Goal: Task Accomplishment & Management: Manage account settings

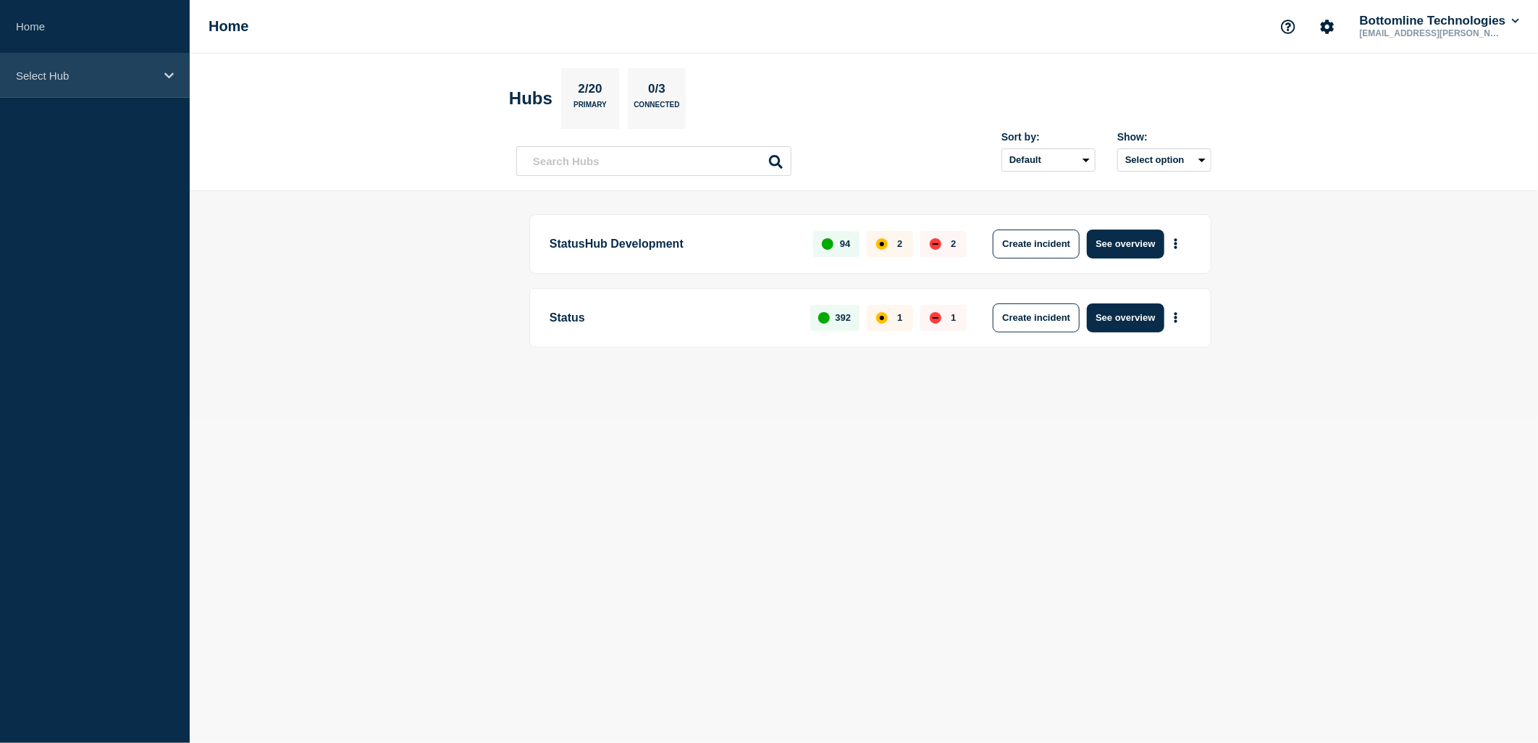
click at [71, 70] on p "Select Hub" at bounding box center [85, 75] width 139 height 12
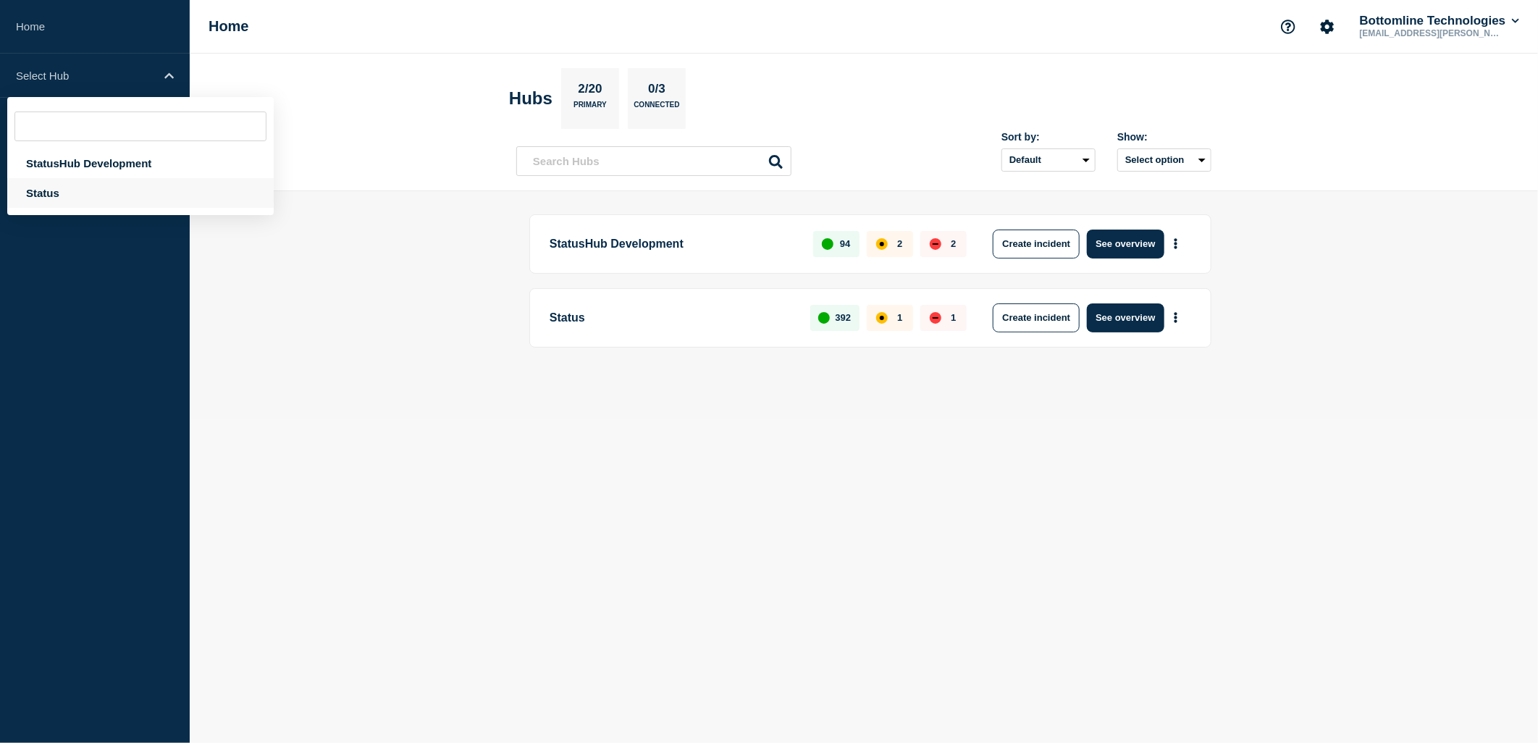
click at [62, 193] on div "Status" at bounding box center [140, 193] width 266 height 30
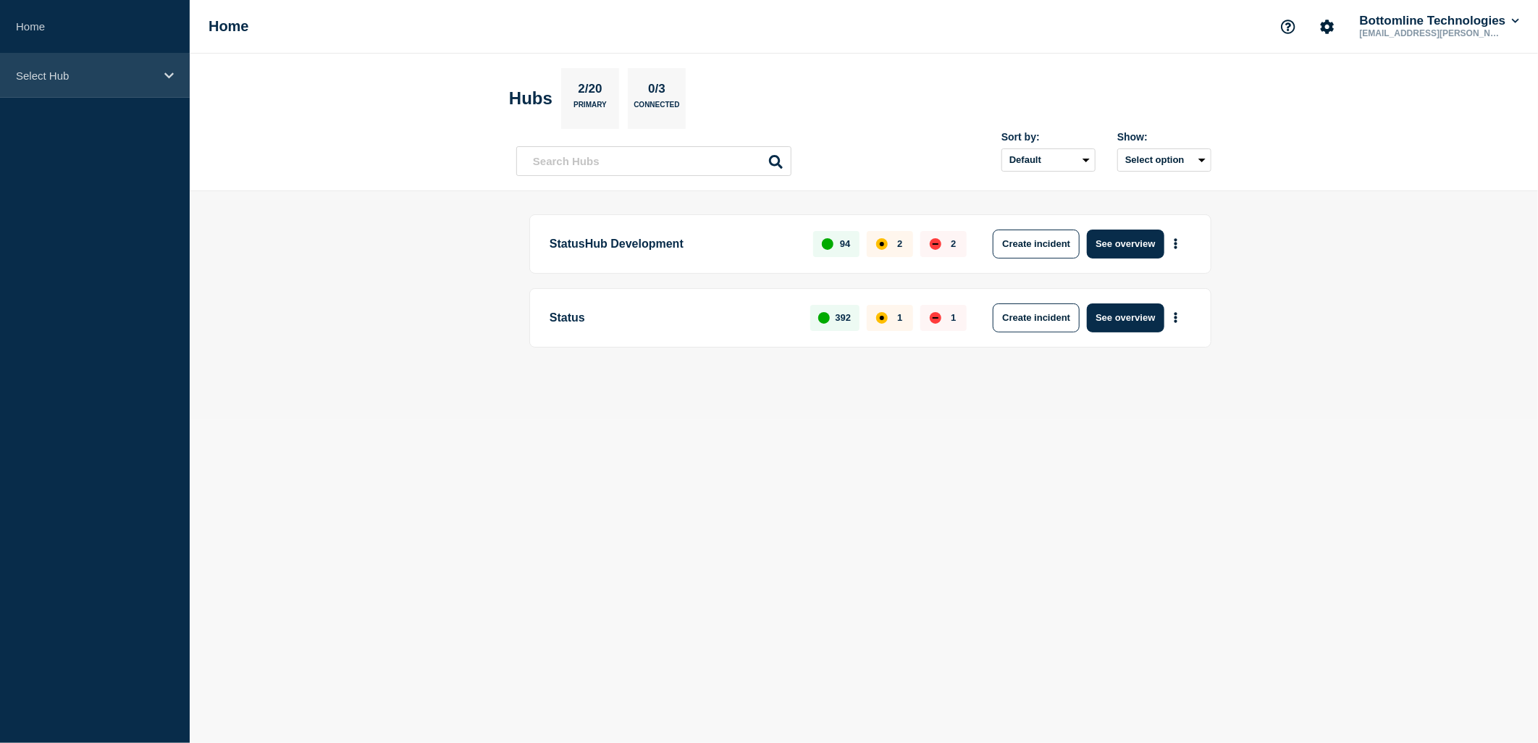
click at [143, 78] on p "Select Hub" at bounding box center [85, 75] width 139 height 12
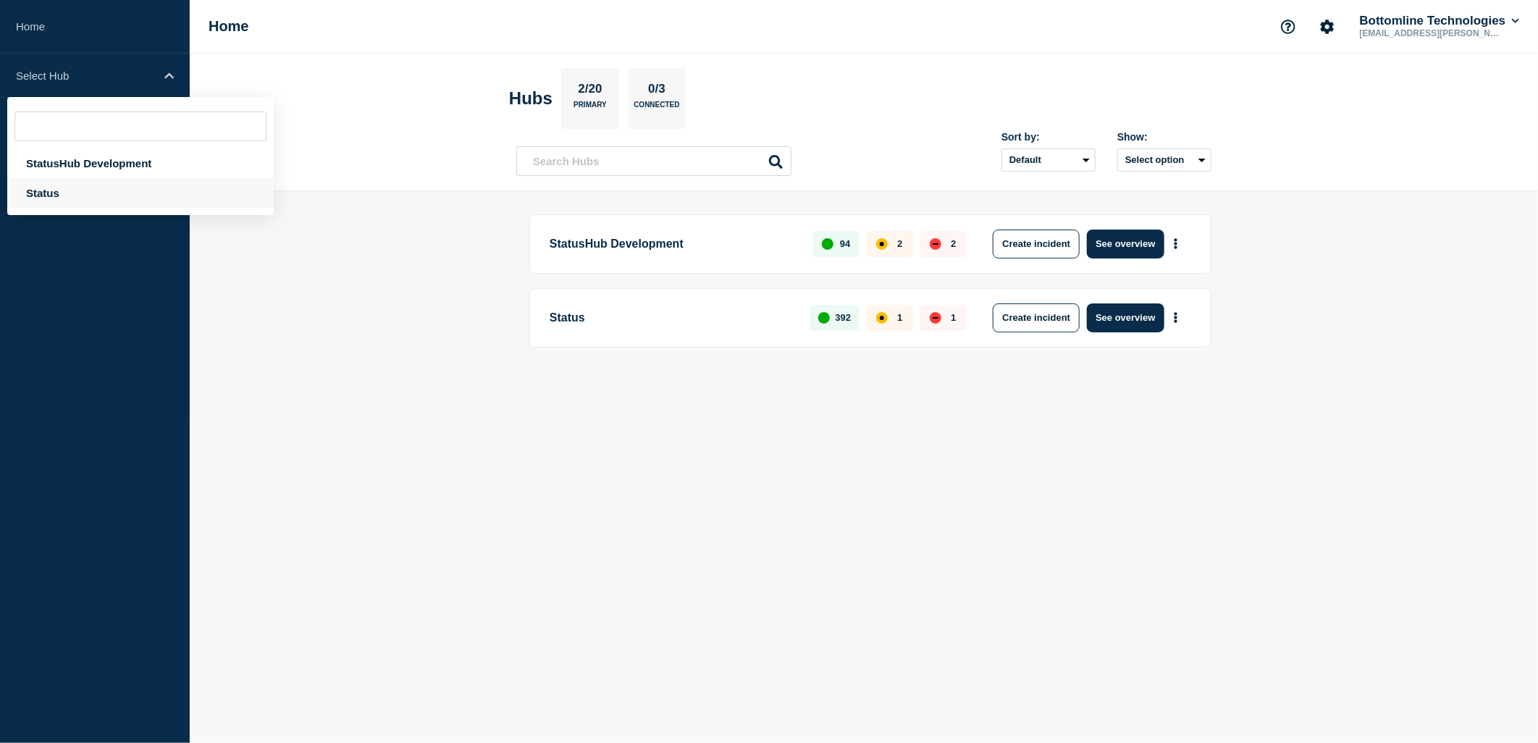
click at [53, 197] on div "Status" at bounding box center [140, 193] width 266 height 30
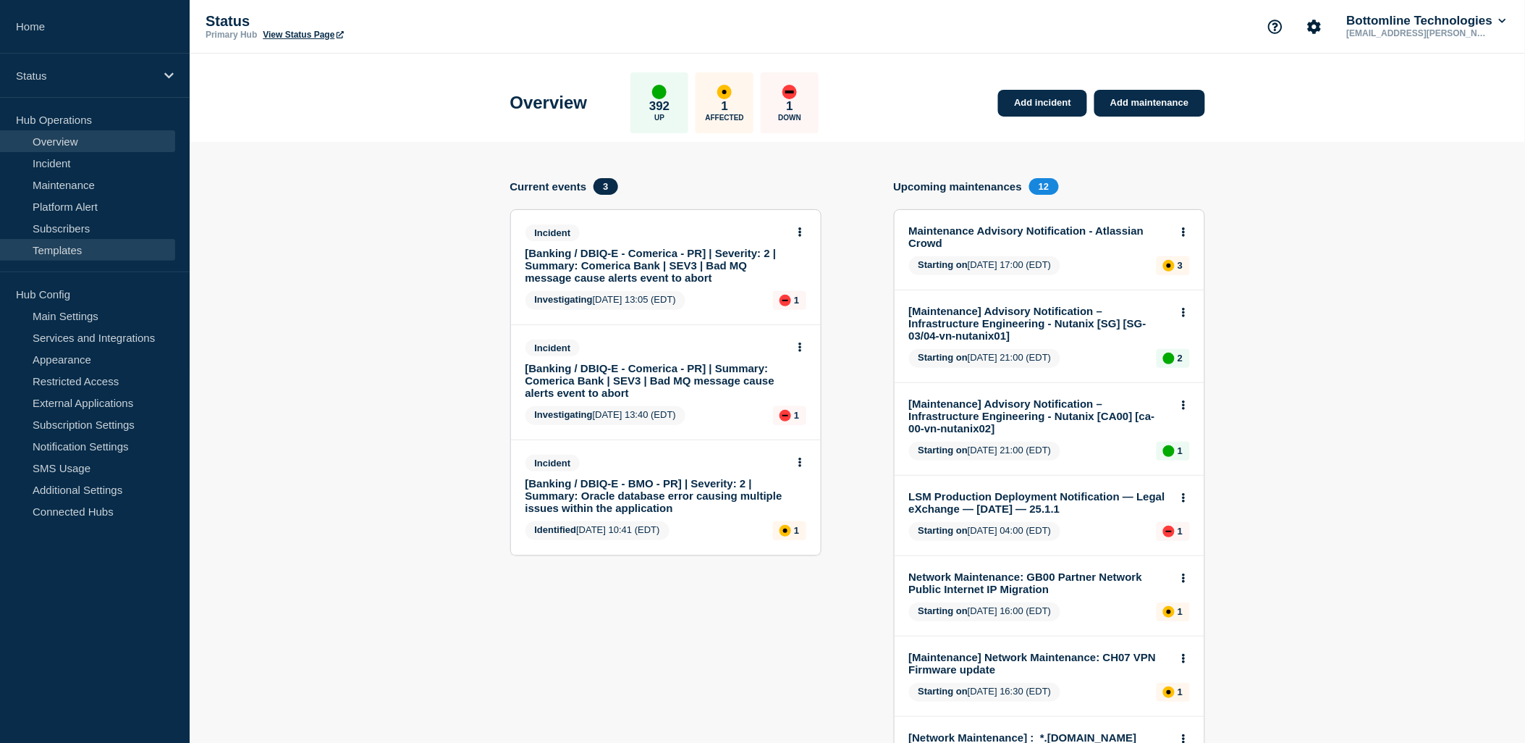
click at [95, 250] on link "Templates" at bounding box center [87, 250] width 175 height 22
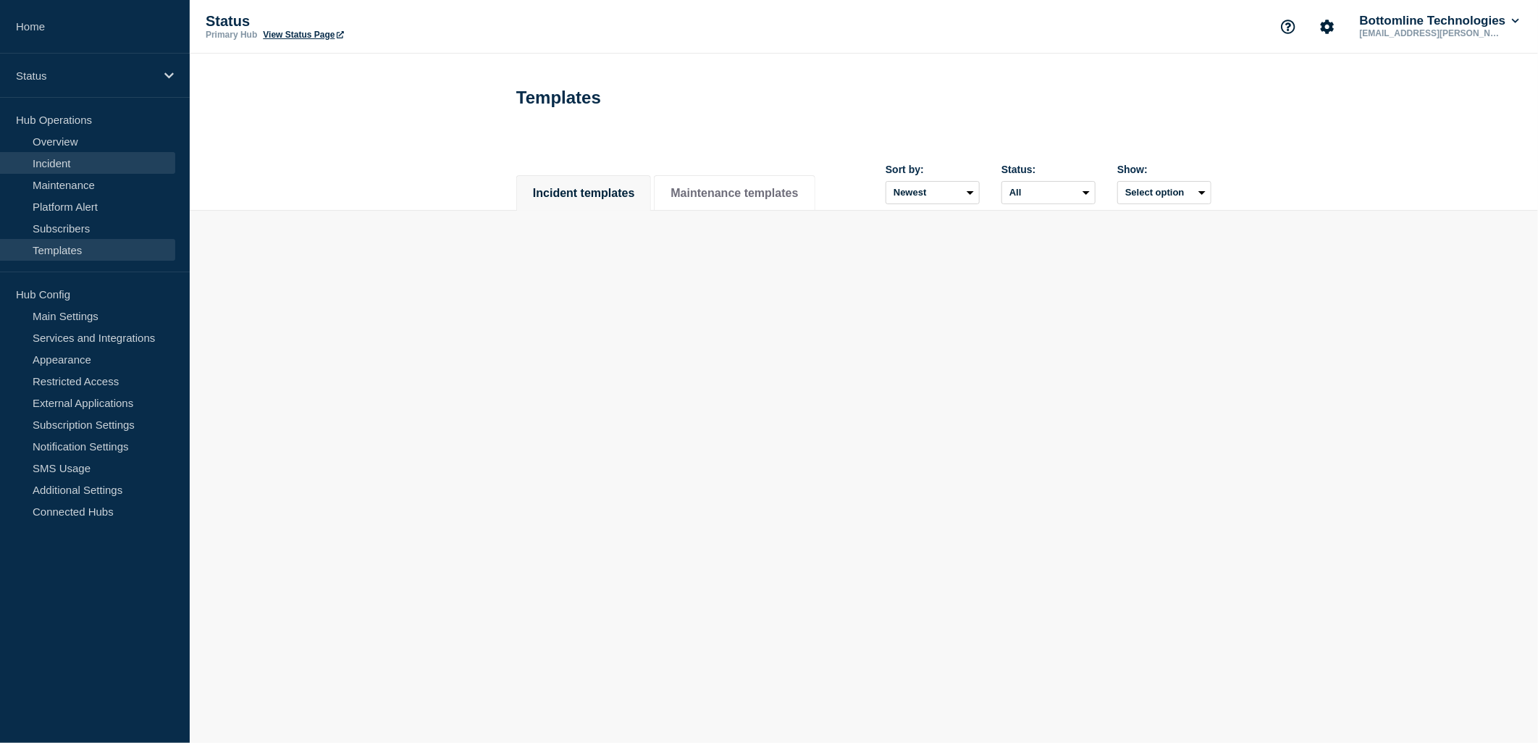
click at [72, 171] on link "Incident" at bounding box center [87, 163] width 175 height 22
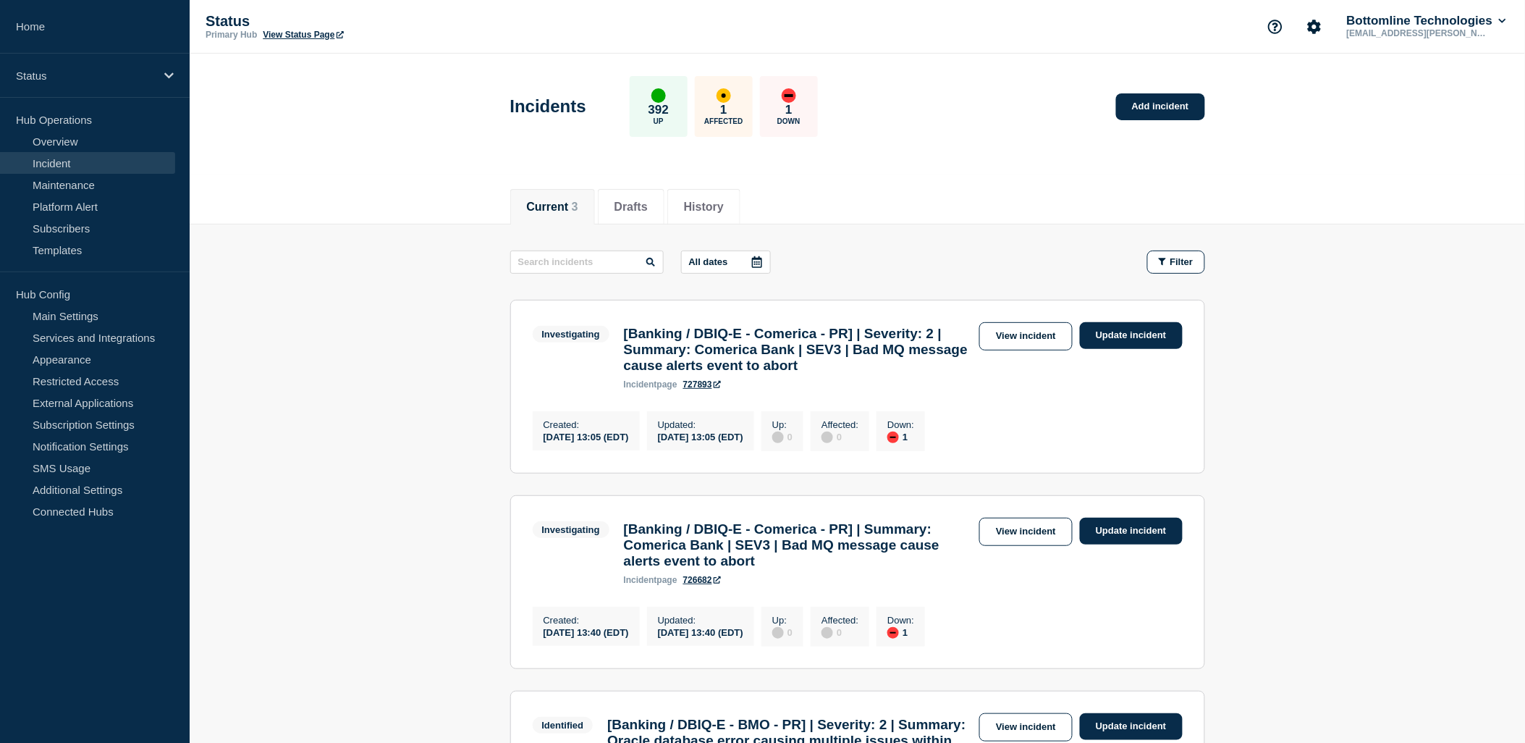
click at [971, 326] on h3 "[Banking / DBIQ-E - Comerica - PR] | Severity: 2 | Summary: Comerica Bank | SEV…" at bounding box center [798, 350] width 348 height 48
click at [1024, 334] on link "View incident" at bounding box center [1025, 336] width 93 height 28
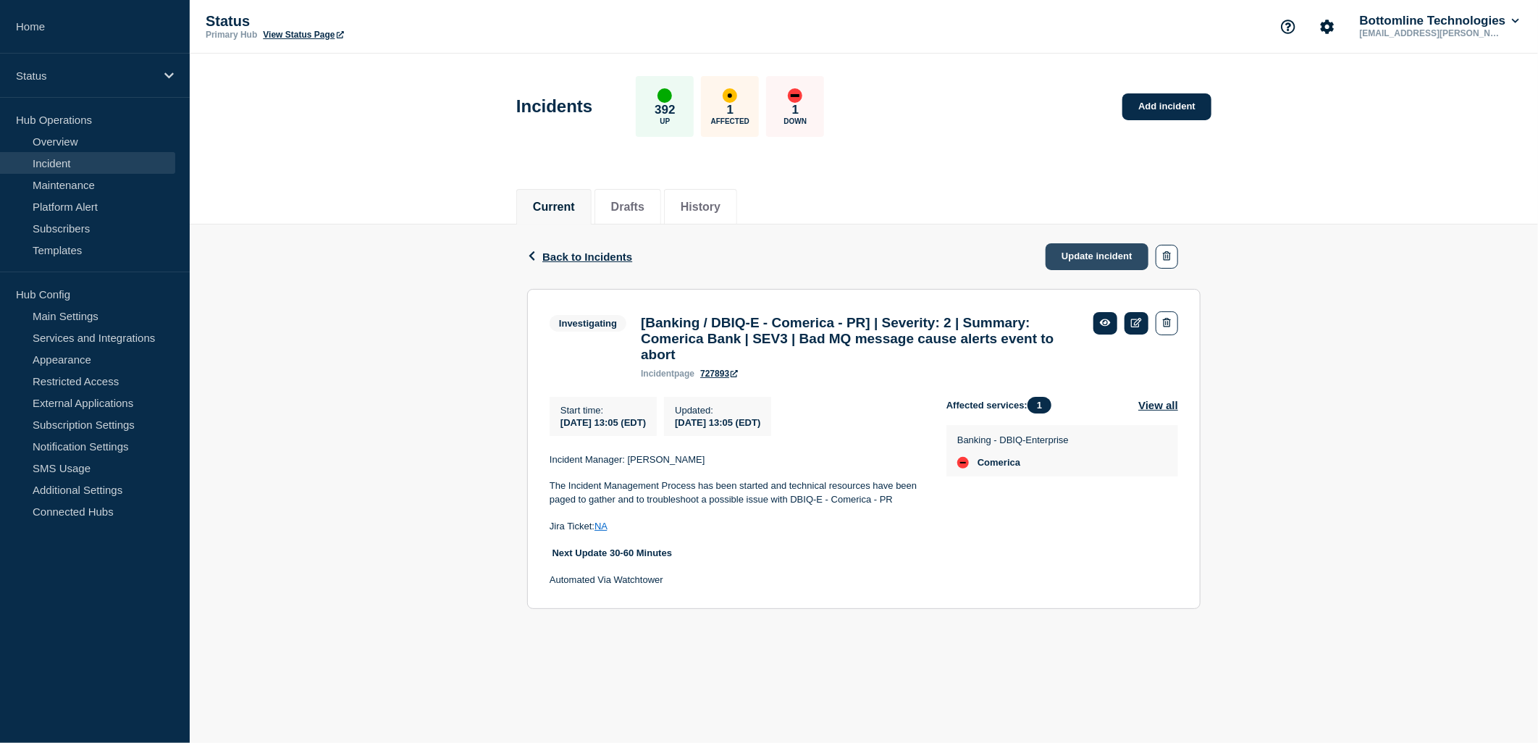
click at [1094, 252] on link "Update incident" at bounding box center [1096, 256] width 103 height 27
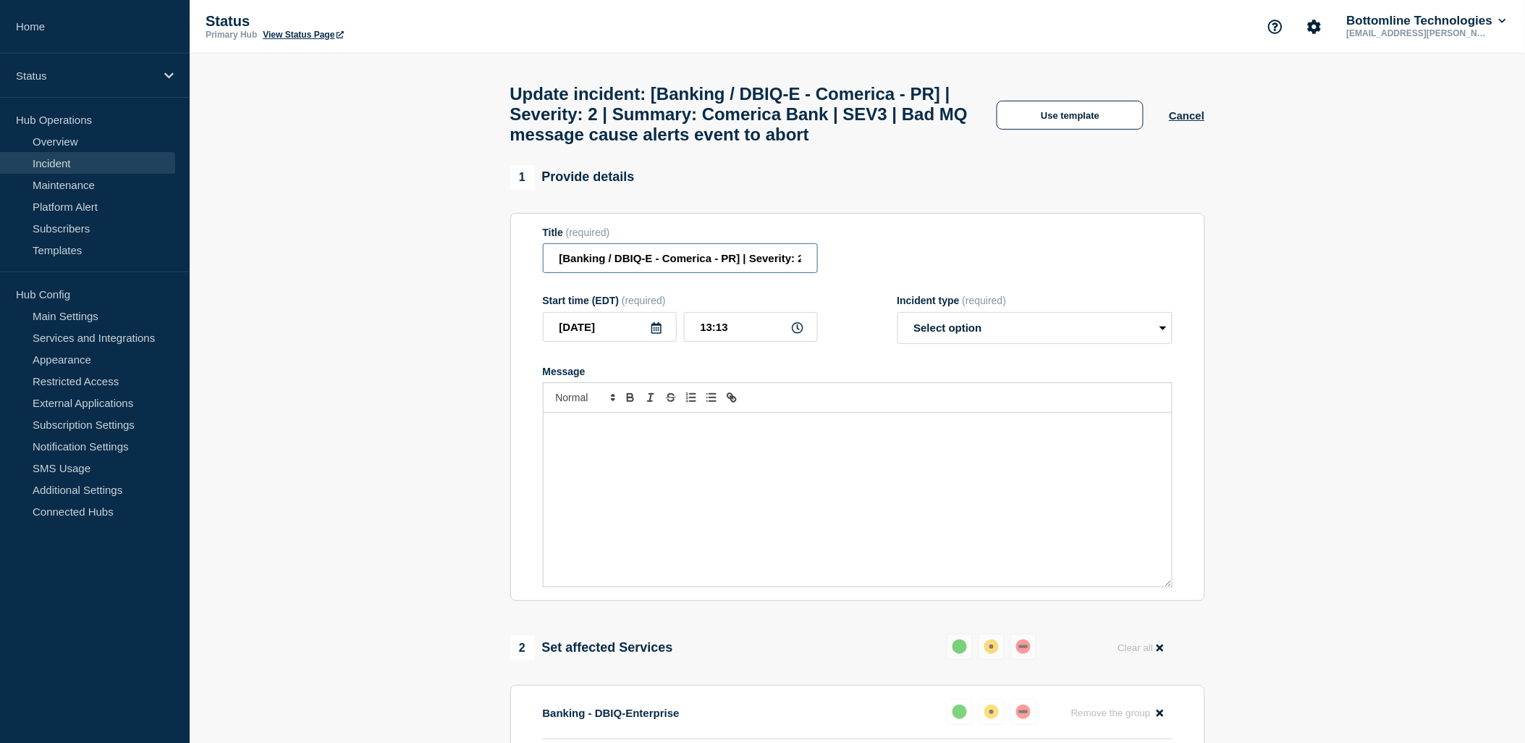
click at [754, 273] on input "[Banking / DBIQ-E - Comerica - PR] | Severity: 2 | Summary: Comerica Bank | SEV…" at bounding box center [680, 258] width 275 height 30
click at [798, 273] on input "[Banking / DBIQ-E - Comerica - PR] | Severity: 2 | Summary: Comerica Bank | SEV…" at bounding box center [680, 258] width 275 height 30
click at [801, 273] on input "[Banking / DBIQ-E - Comerica - PR] | Severity: 2 | Summary: Comerica Bank | SEV…" at bounding box center [680, 258] width 275 height 30
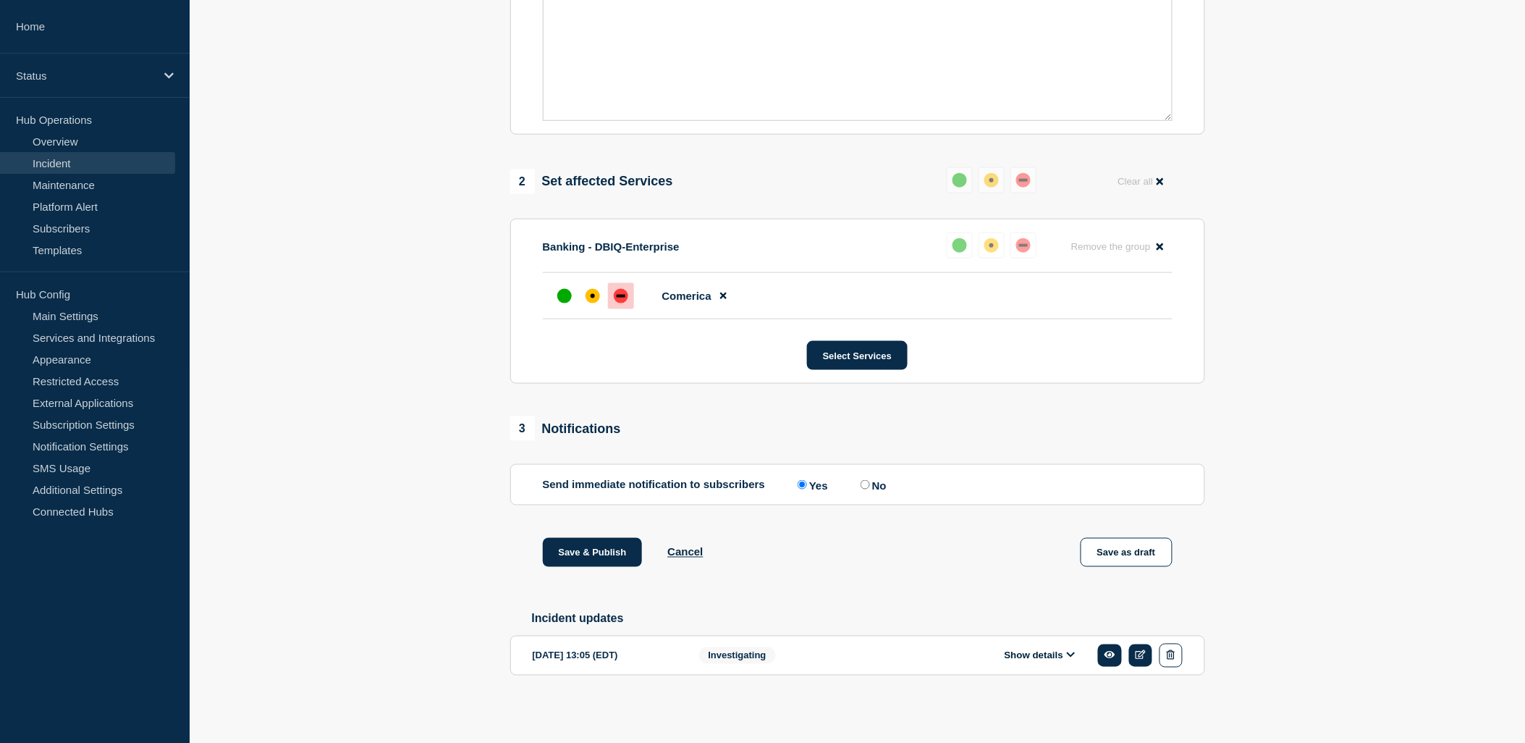
scroll to position [483, 0]
type input "[Banking / DBIQ-E - Comerica - PR] | Summary: Comerica Bank | SEV3 | Bad MQ mes…"
click at [591, 294] on div "affected" at bounding box center [593, 296] width 4 height 4
click at [866, 480] on input "No" at bounding box center [865, 484] width 9 height 9
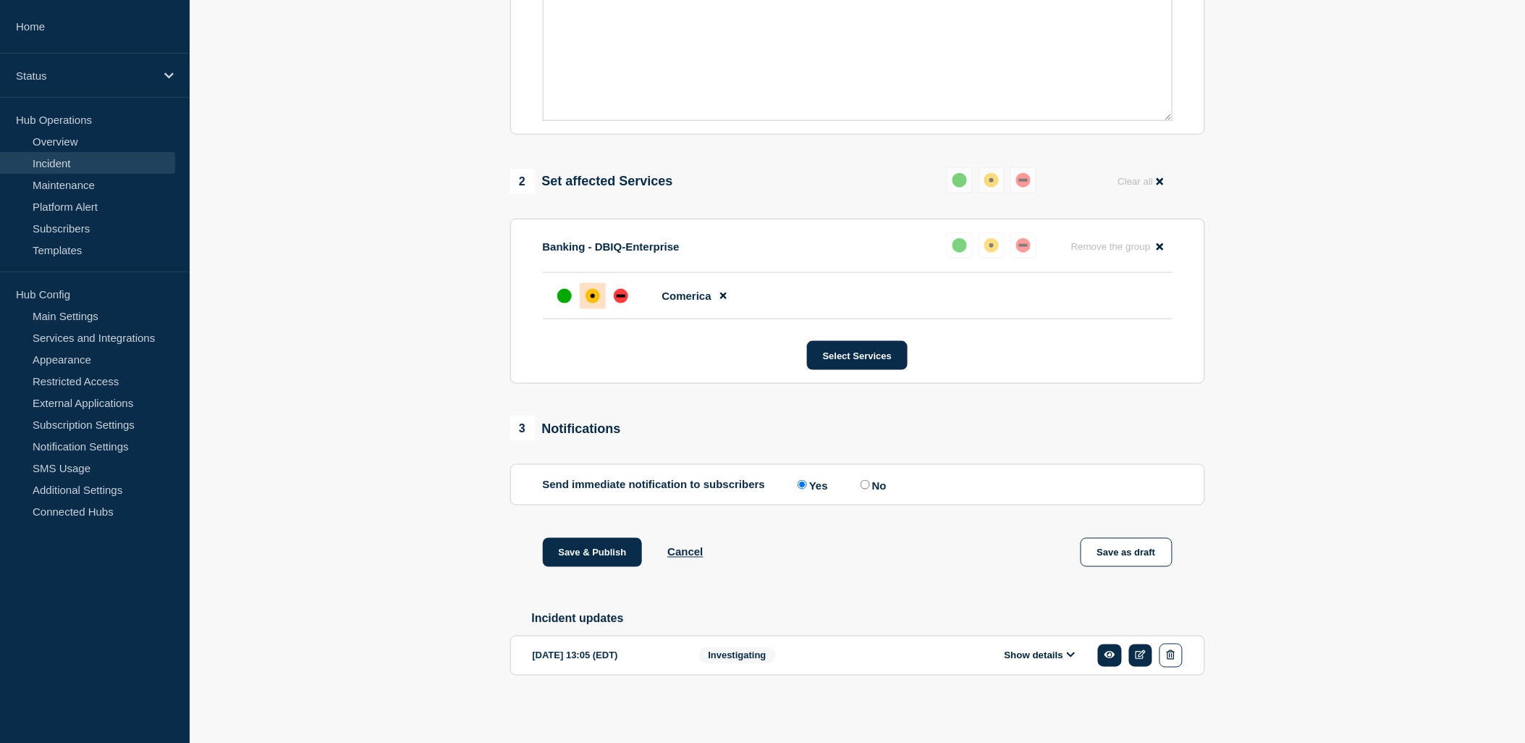
radio input "true"
radio input "false"
click at [588, 552] on button "Save & Publish" at bounding box center [593, 552] width 100 height 29
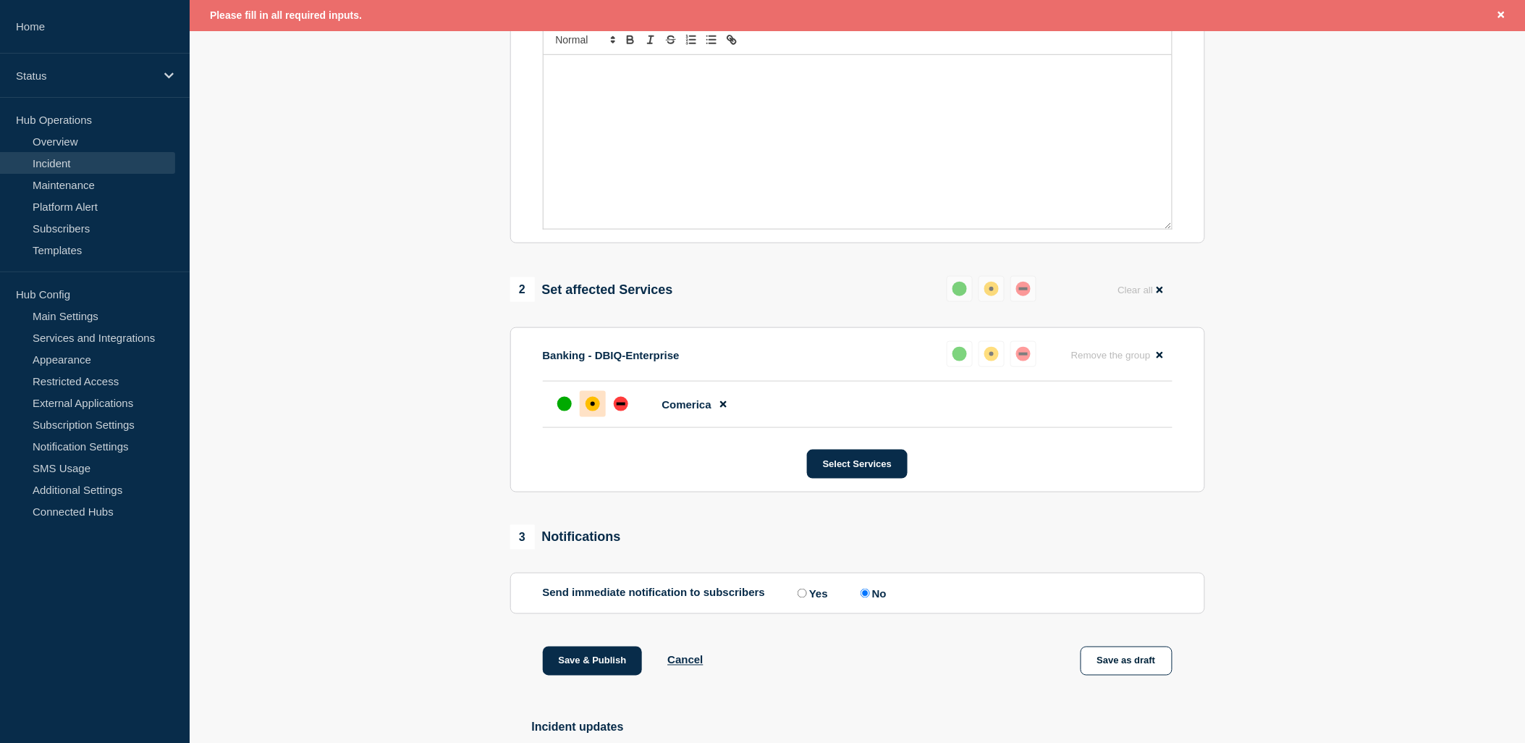
scroll to position [192, 0]
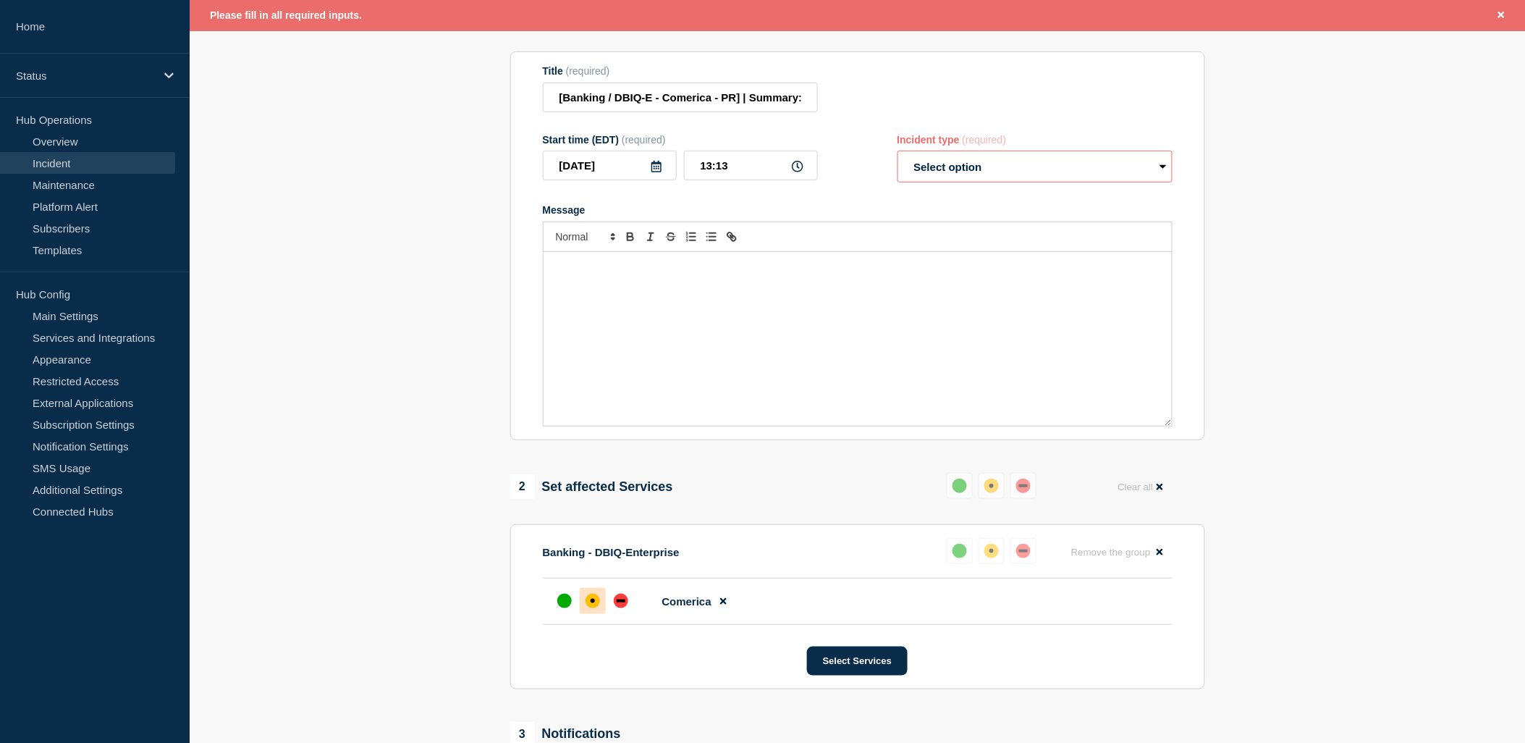
click at [1113, 182] on select "Select option Investigating Identified Monitoring Resolved" at bounding box center [1035, 167] width 275 height 32
select select "investigating"
click at [898, 164] on select "Select option Investigating Identified Monitoring Resolved" at bounding box center [1035, 167] width 275 height 32
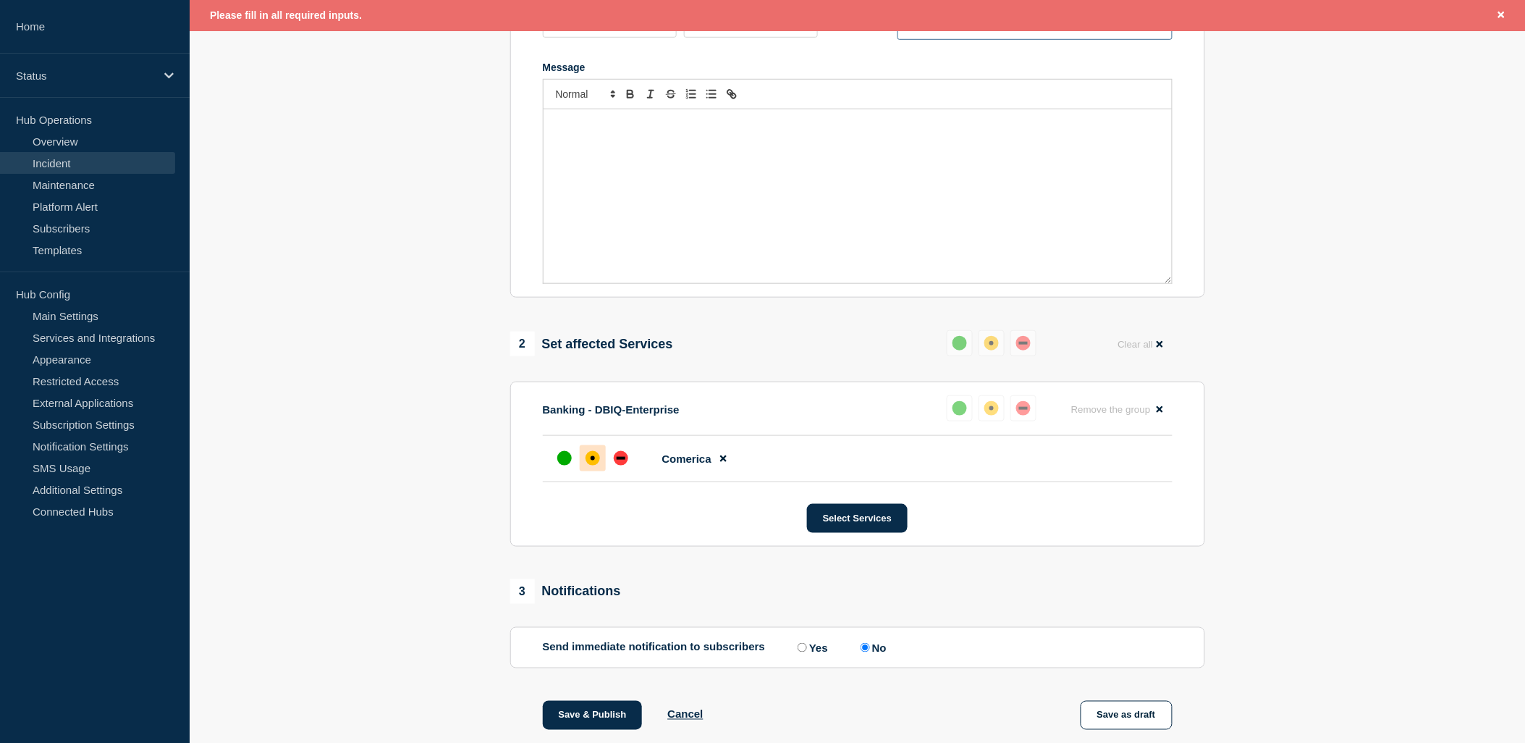
scroll to position [514, 0]
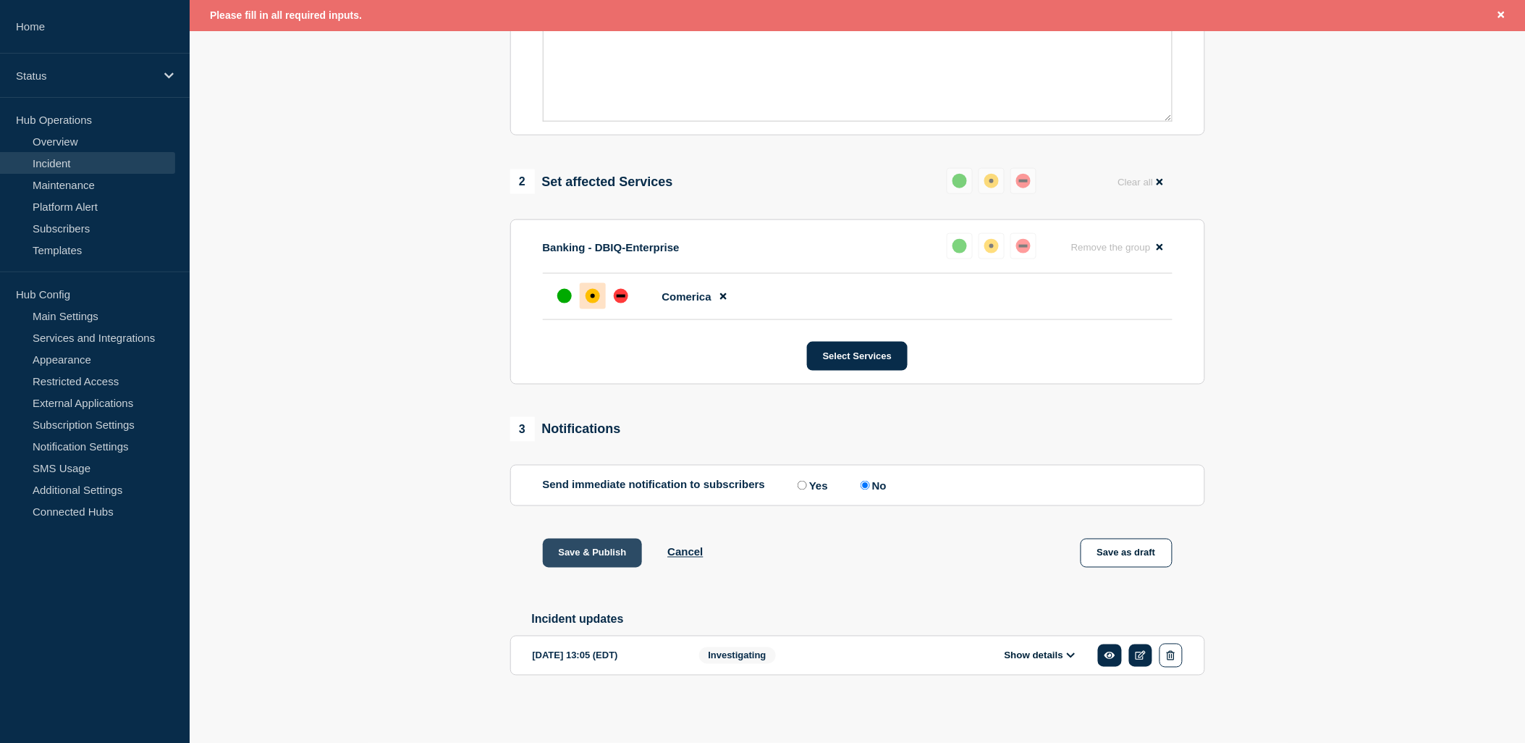
click at [589, 554] on button "Save & Publish" at bounding box center [593, 553] width 100 height 29
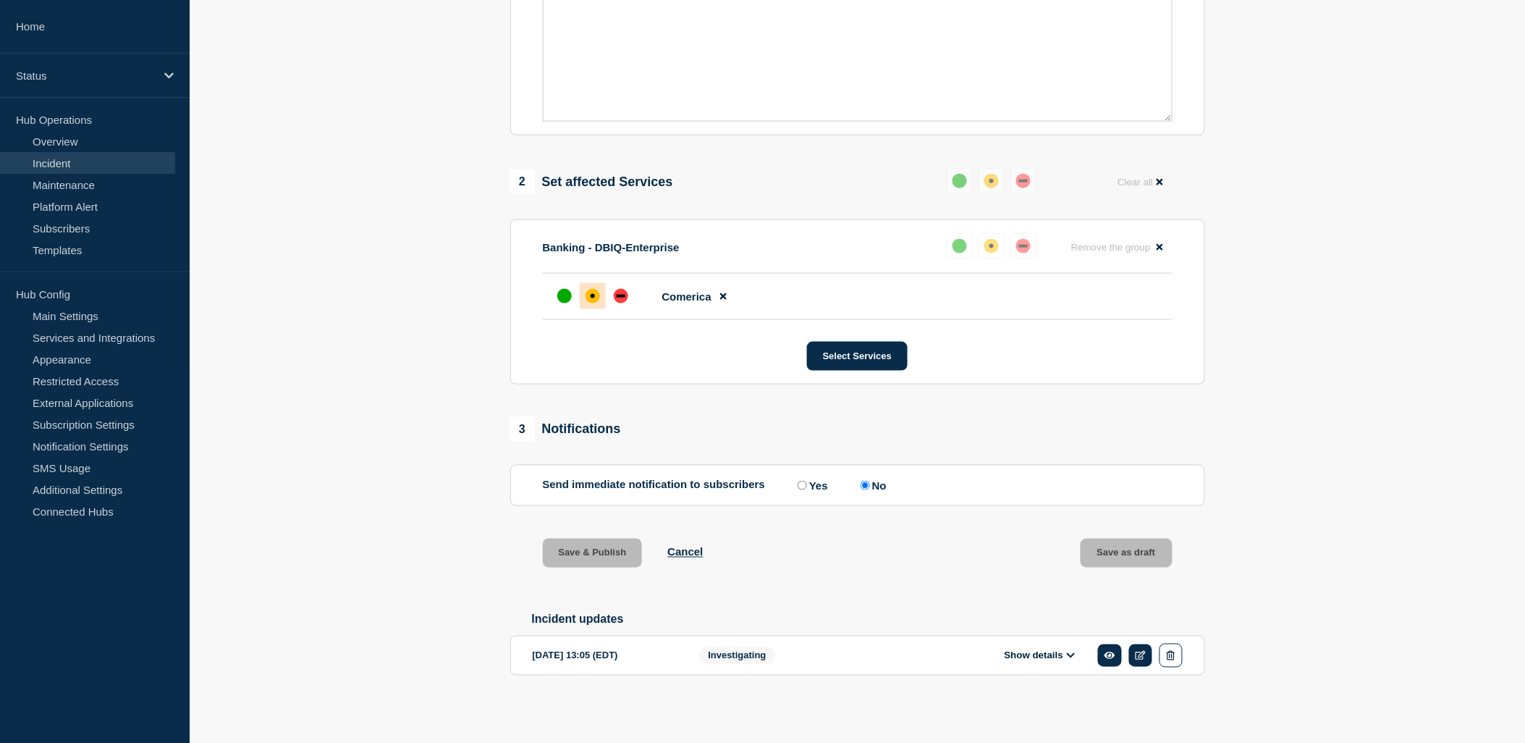
scroll to position [0, 0]
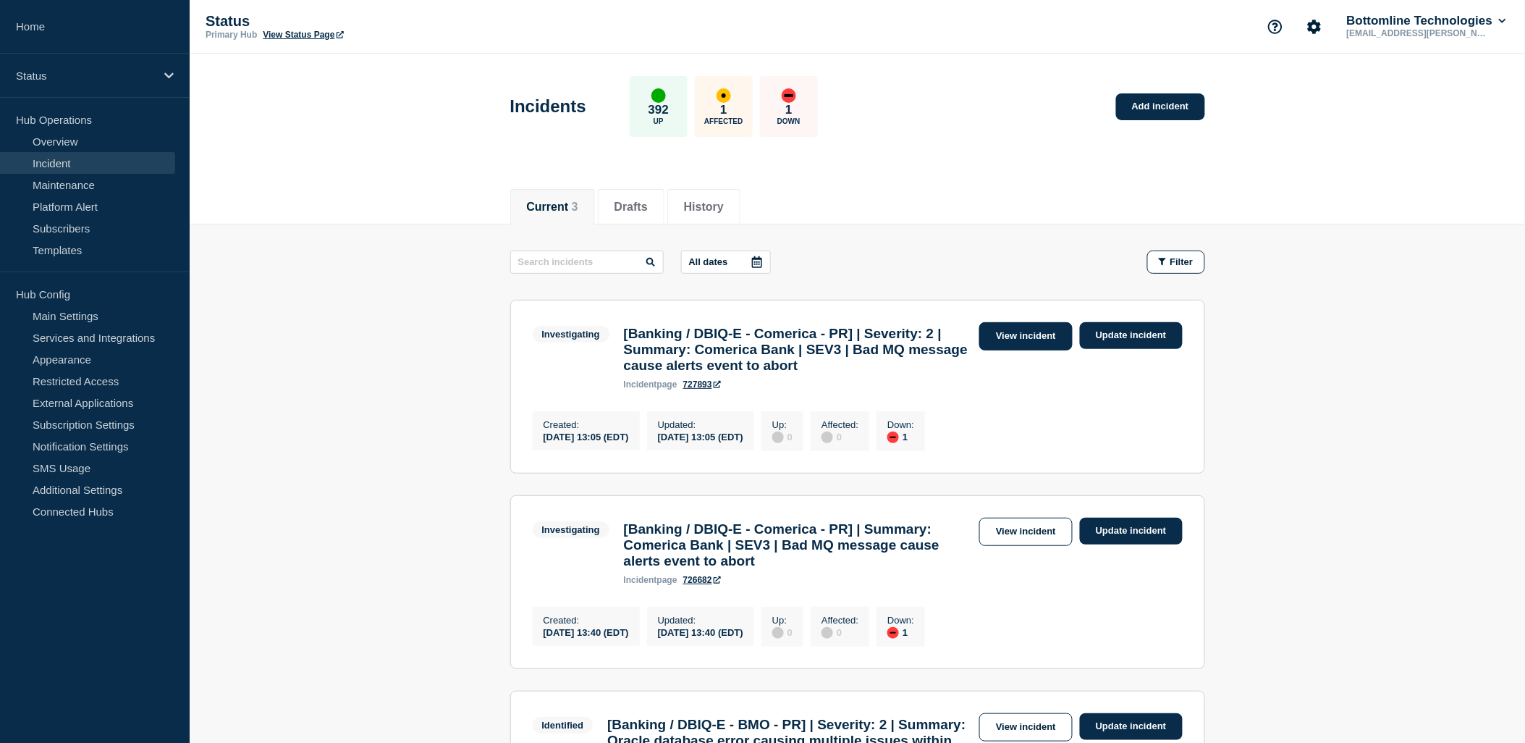
click at [1011, 334] on link "View incident" at bounding box center [1025, 336] width 93 height 28
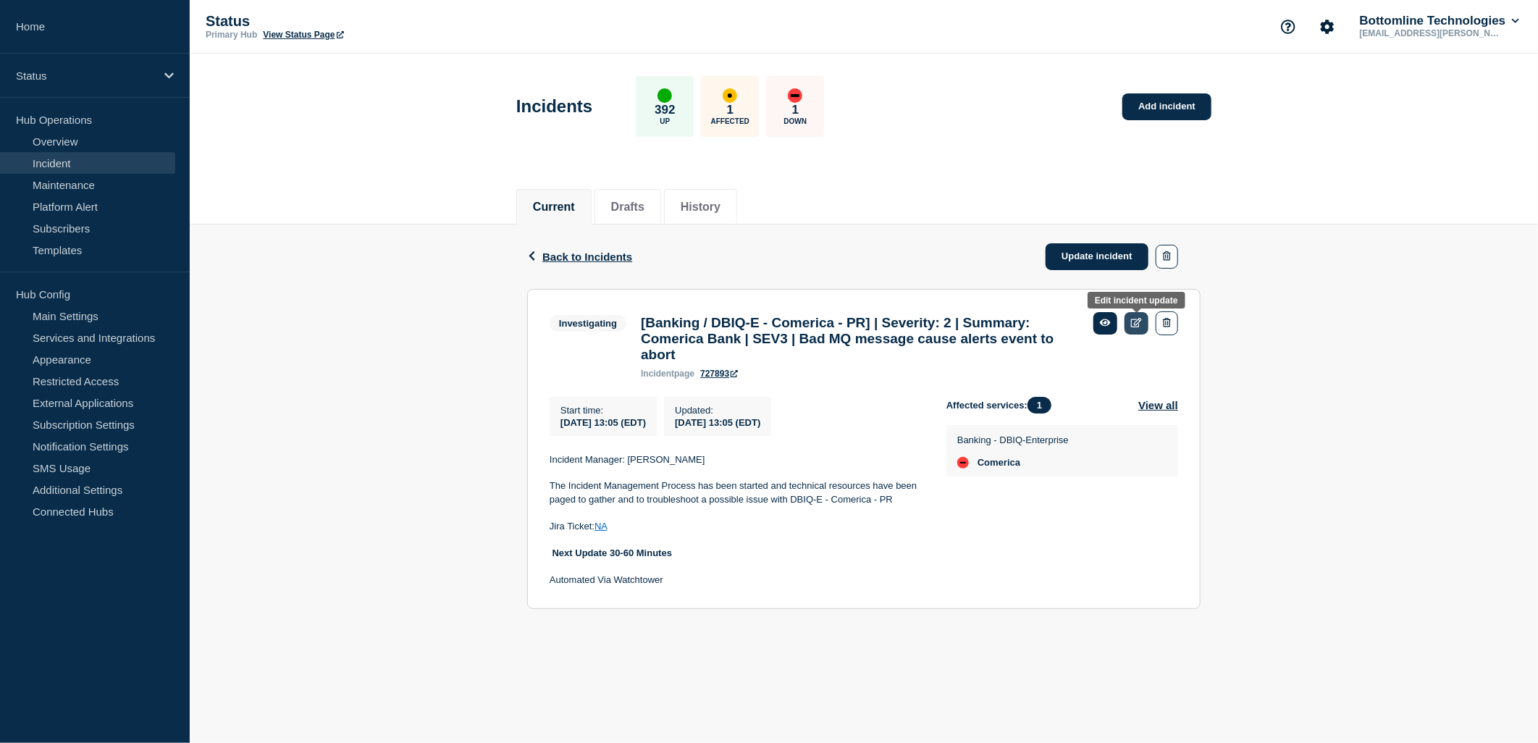
click at [1134, 324] on icon at bounding box center [1136, 322] width 11 height 9
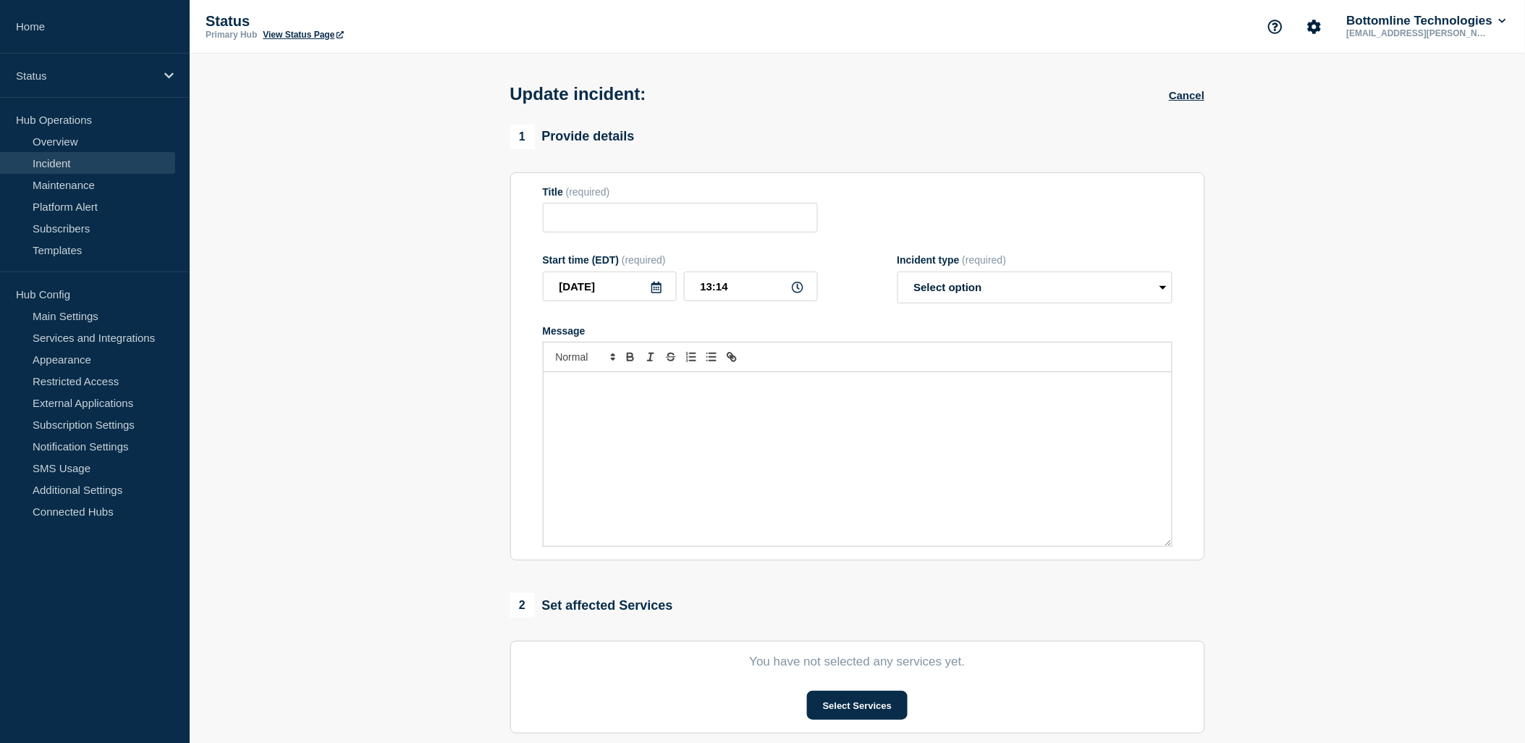
type input "[Banking / DBIQ-E - Comerica - PR] | Severity: 2 | Summary: Comerica Bank | SEV…"
type input "13:05"
select select "investigating"
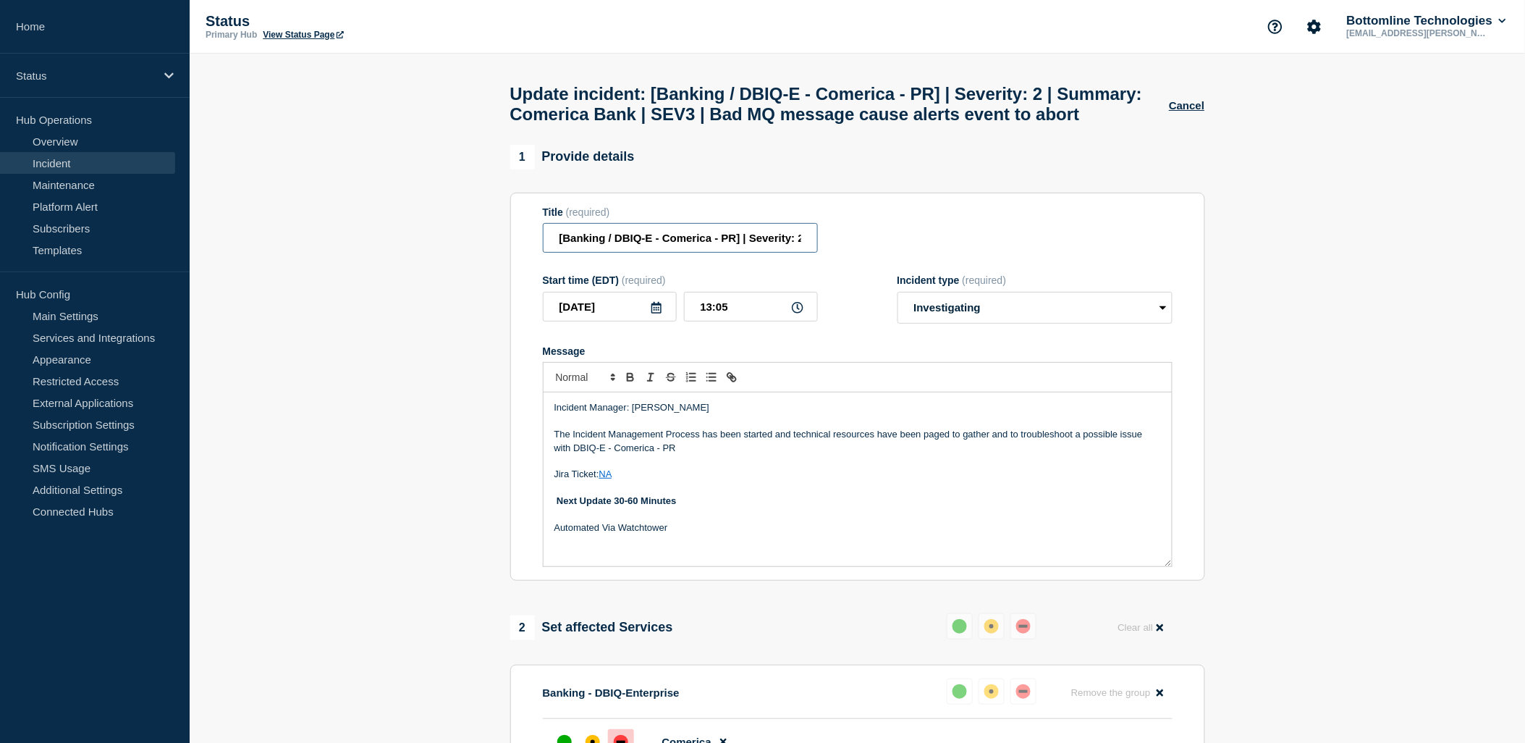
click at [750, 253] on input "[Banking / DBIQ-E - Comerica - PR] | Severity: 2 | Summary: Comerica Bank | SEV…" at bounding box center [680, 238] width 275 height 30
click at [804, 253] on input "[Banking / DBIQ-E - Comerica - PR] | Severity: 2 | Summary: Comerica Bank | SEV…" at bounding box center [680, 238] width 275 height 30
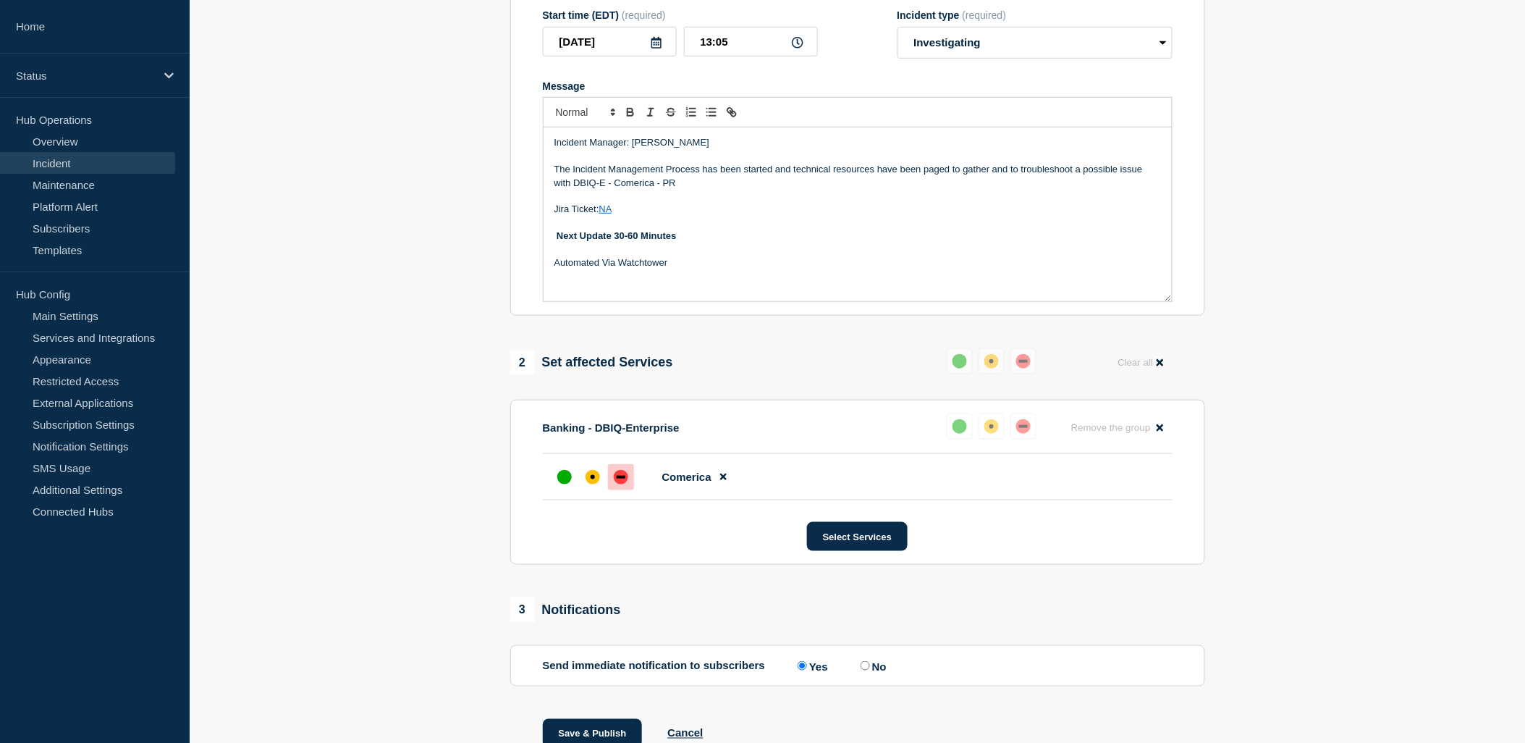
scroll to position [321, 0]
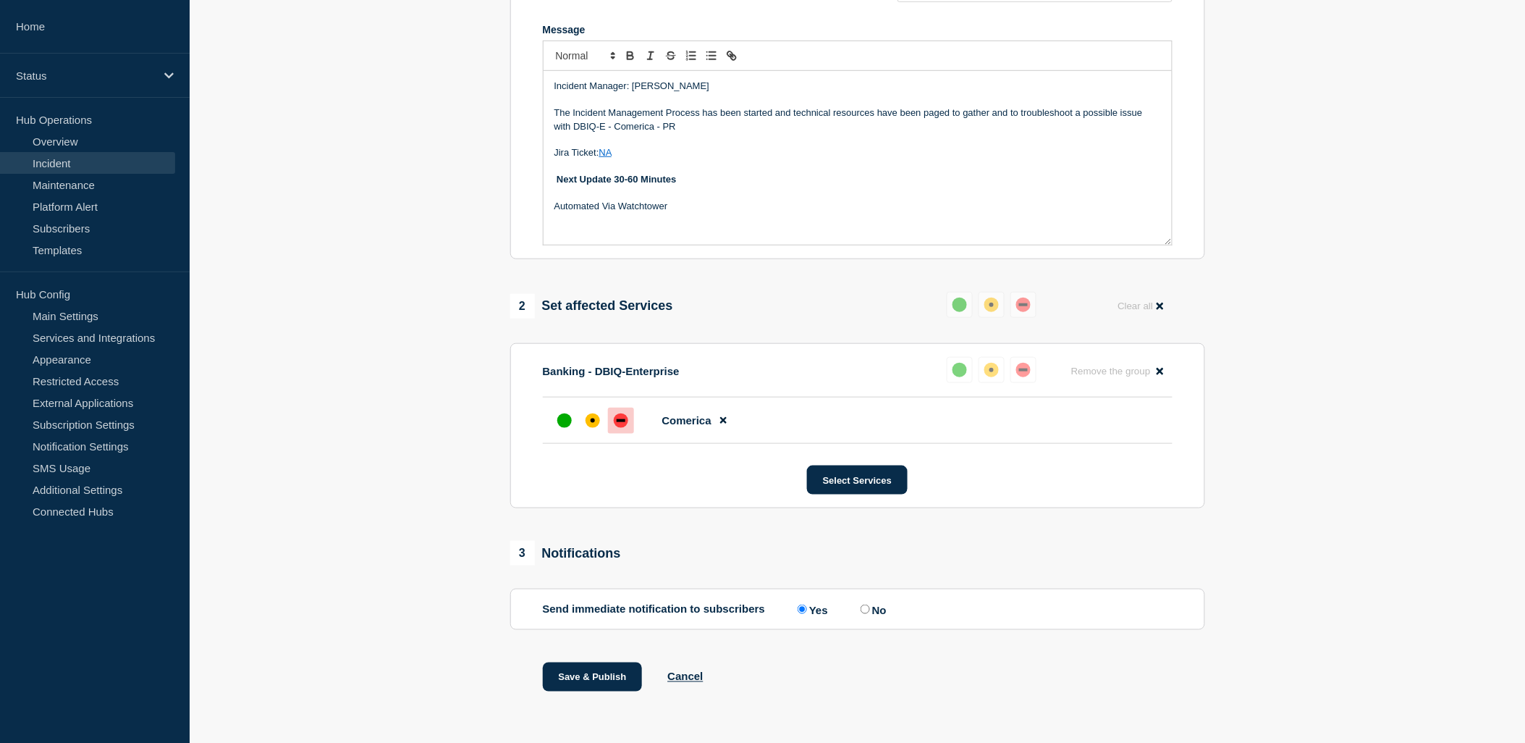
type input "[Banking / DBIQ-E - Comerica - PR] | Summary: Comerica Bank | SEV3 | Bad MQ mes…"
click at [869, 614] on input "No" at bounding box center [865, 608] width 9 height 9
radio input "true"
radio input "false"
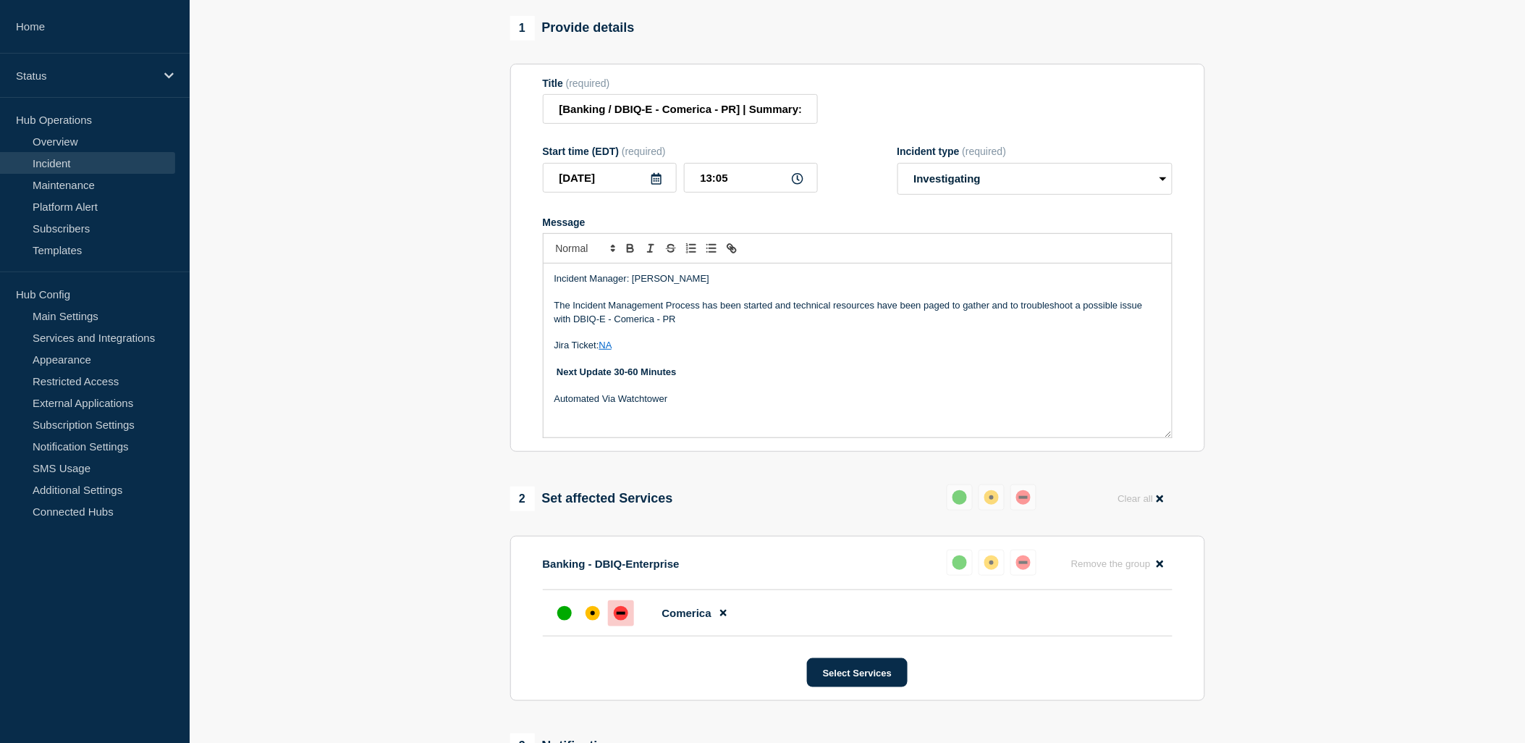
scroll to position [337, 0]
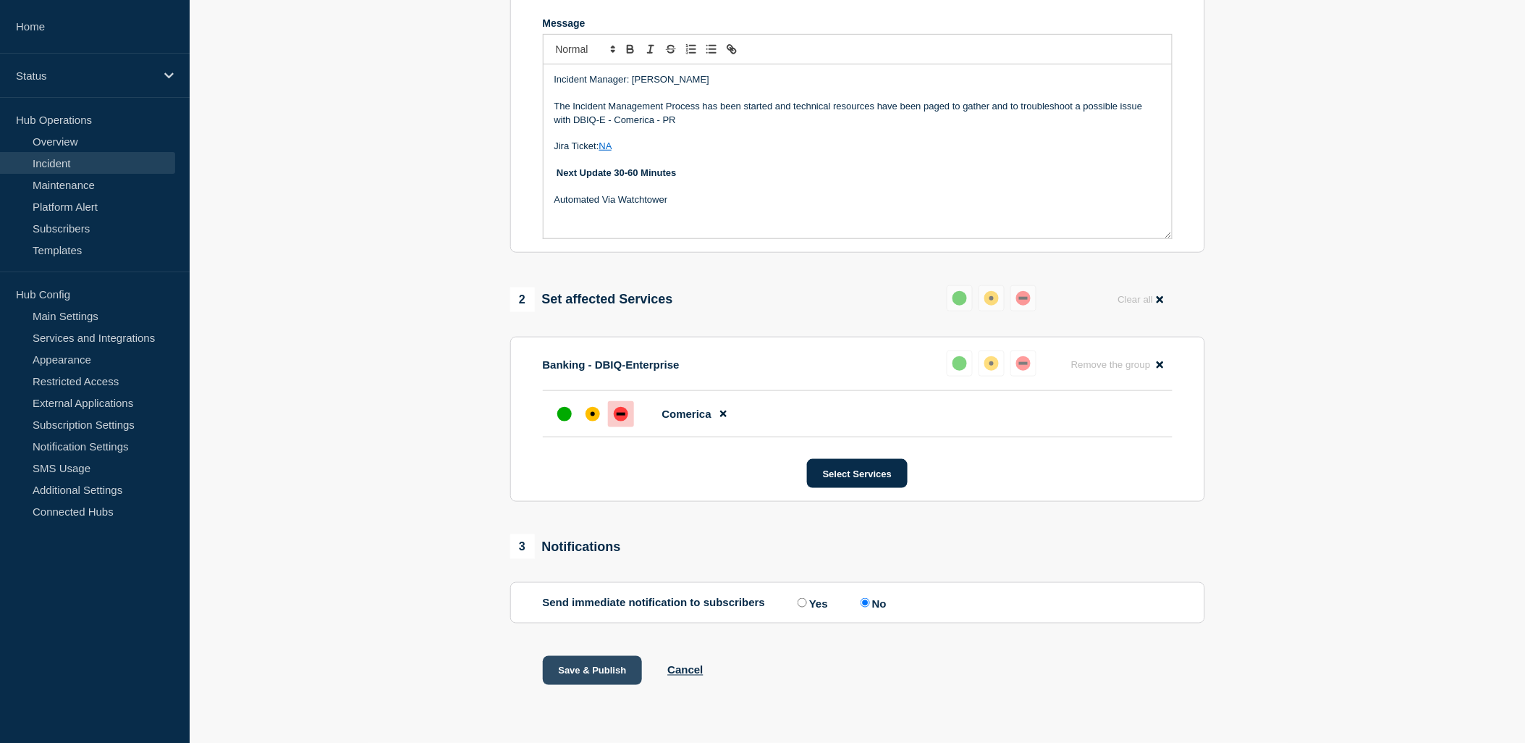
click at [594, 670] on button "Save & Publish" at bounding box center [593, 670] width 100 height 29
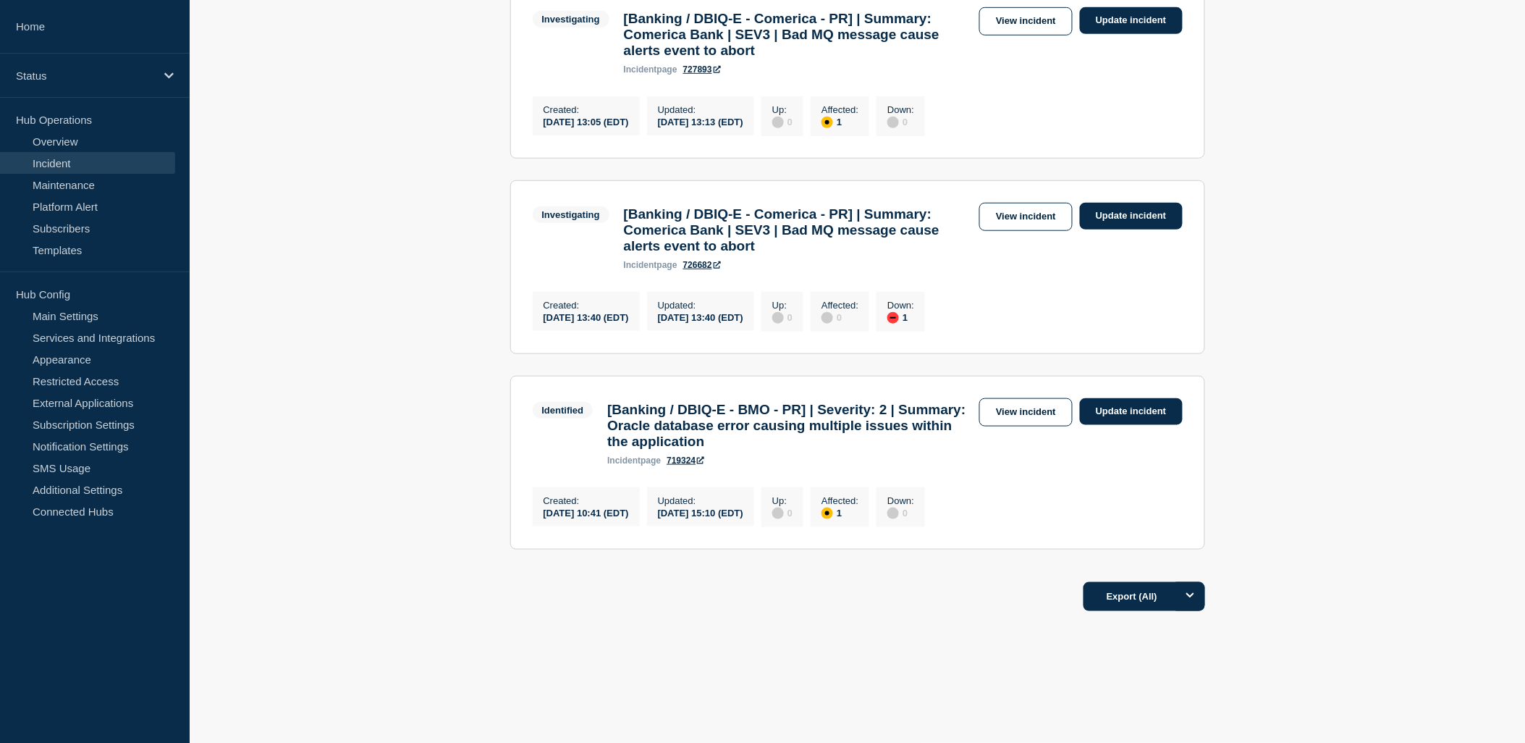
scroll to position [161, 0]
